Goal: Information Seeking & Learning: Learn about a topic

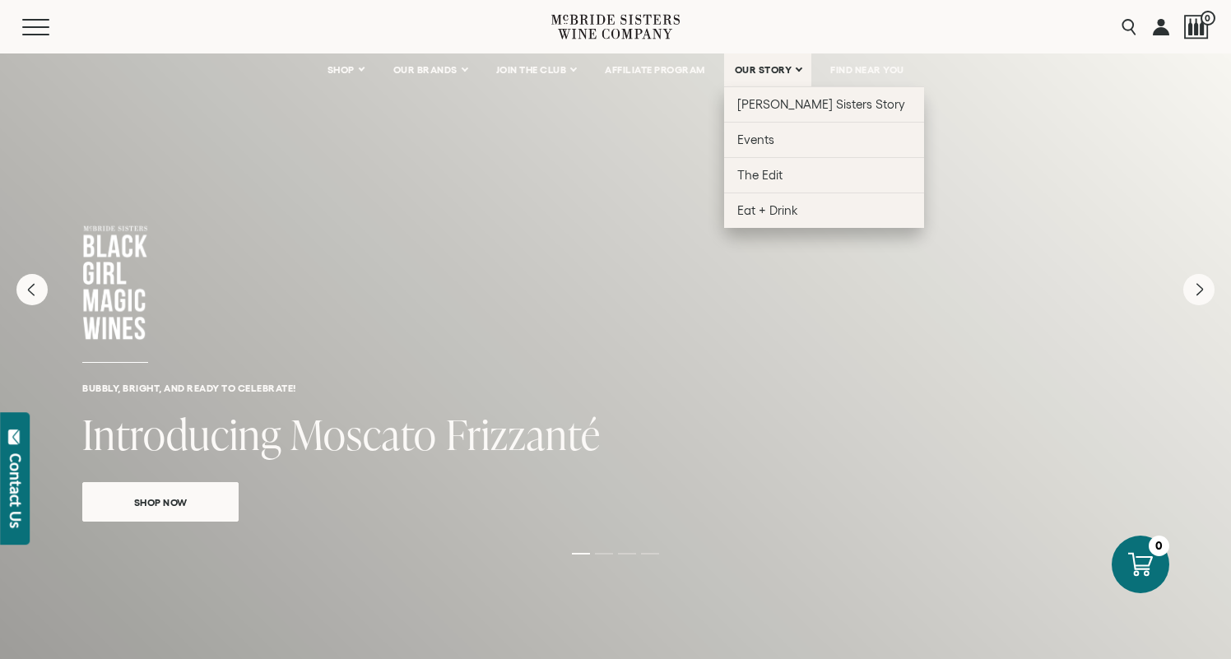
click at [784, 70] on span "OUR STORY" at bounding box center [764, 70] width 58 height 12
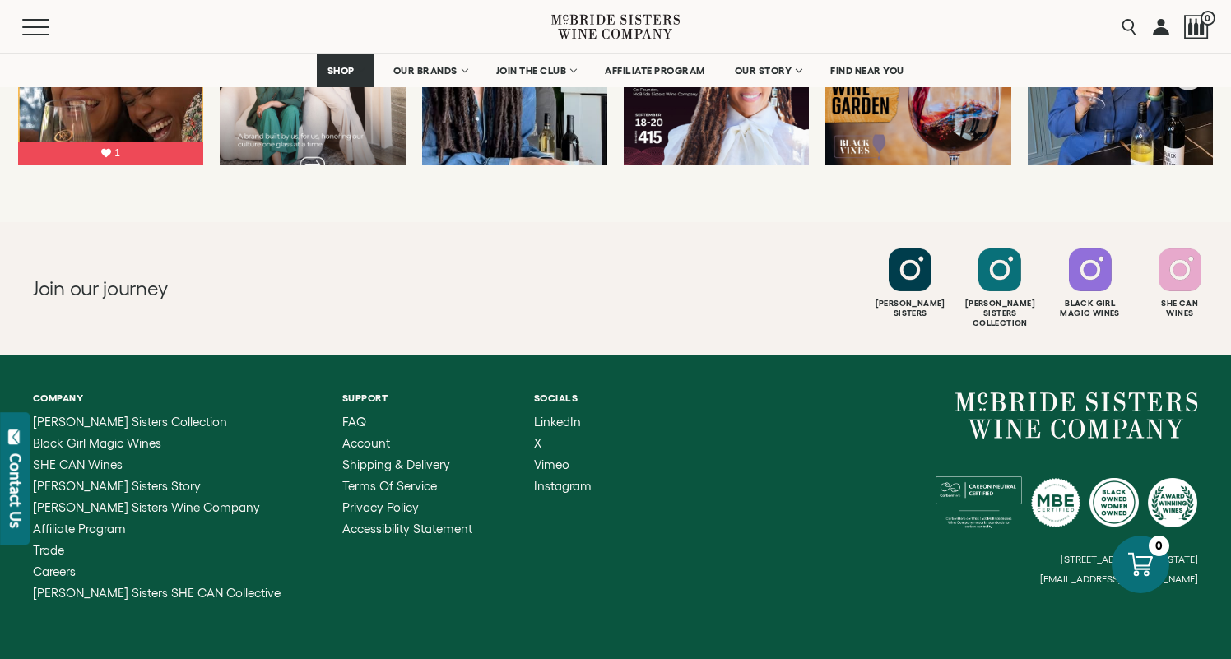
scroll to position [6534, 0]
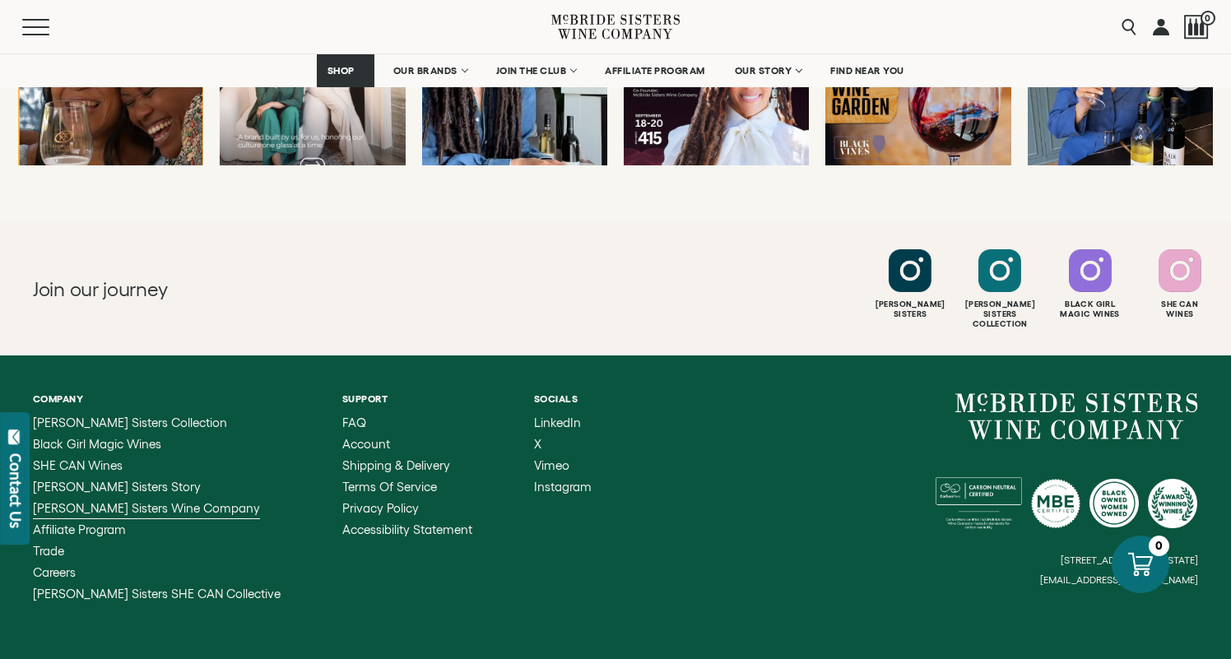
click at [108, 501] on span "[PERSON_NAME] Sisters Wine Company" at bounding box center [146, 508] width 227 height 14
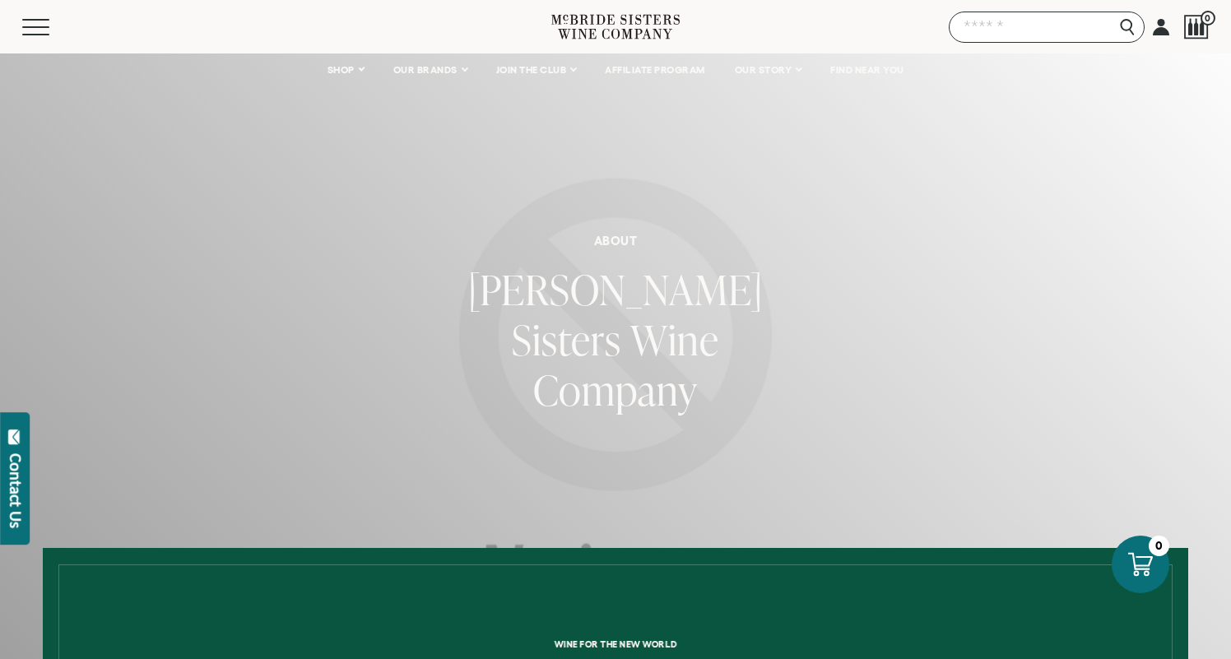
click at [1123, 30] on input "Search" at bounding box center [1047, 27] width 196 height 31
type input "***"
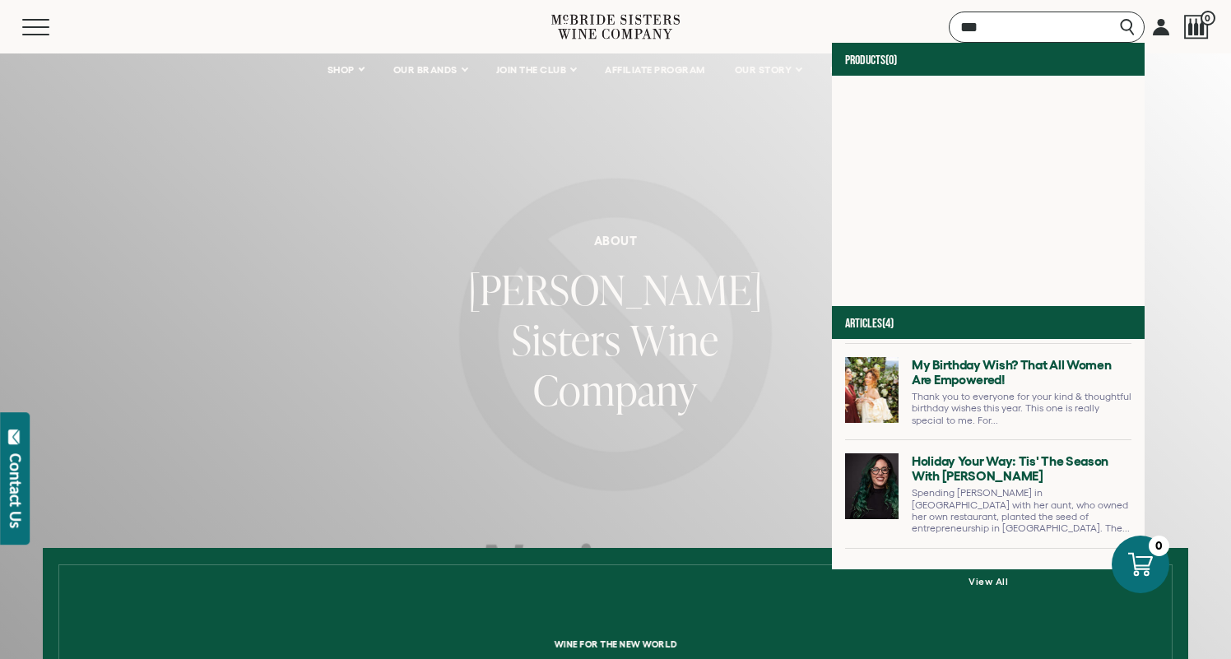
scroll to position [87, 0]
click at [26, 25] on button "Menu" at bounding box center [51, 27] width 59 height 16
